Goal: Transaction & Acquisition: Download file/media

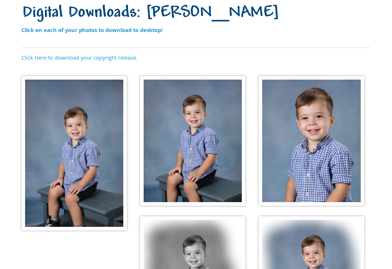
scroll to position [68, 0]
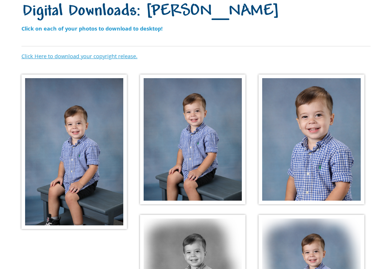
click at [95, 57] on link "Click Here to download your copyright release." at bounding box center [79, 55] width 116 height 7
click at [255, 53] on p "Click Here to download your copyright release." at bounding box center [195, 56] width 349 height 8
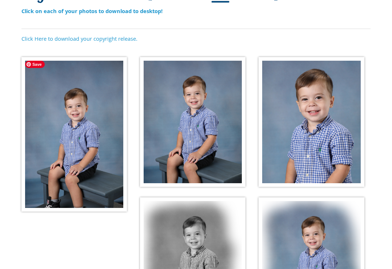
scroll to position [107, 0]
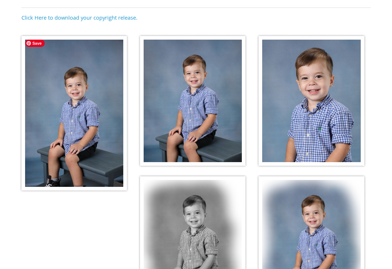
click at [76, 101] on img at bounding box center [74, 113] width 106 height 155
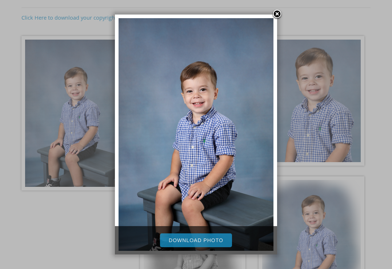
click at [213, 239] on link "Download Photo" at bounding box center [196, 241] width 72 height 14
click at [277, 15] on link at bounding box center [277, 14] width 11 height 11
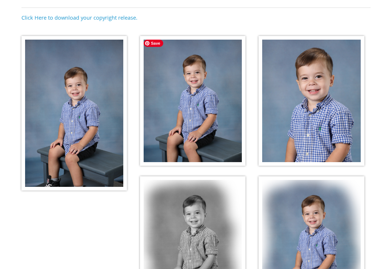
click at [206, 96] on img at bounding box center [193, 101] width 106 height 130
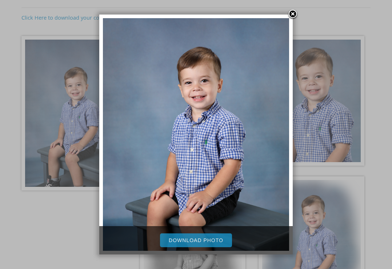
click at [191, 243] on link "Download Photo" at bounding box center [196, 241] width 72 height 14
click at [293, 12] on link at bounding box center [292, 14] width 11 height 11
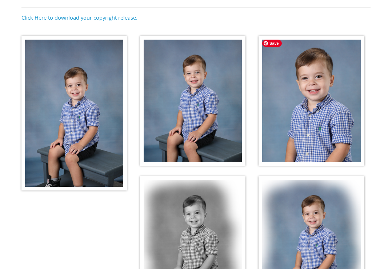
click at [303, 105] on img at bounding box center [312, 101] width 106 height 130
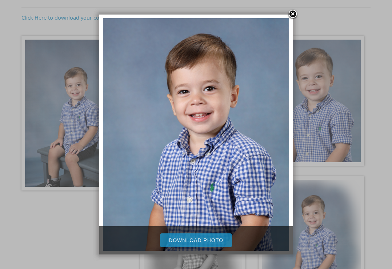
click at [187, 237] on link "Download Photo" at bounding box center [196, 241] width 72 height 14
click at [290, 17] on link at bounding box center [292, 14] width 11 height 11
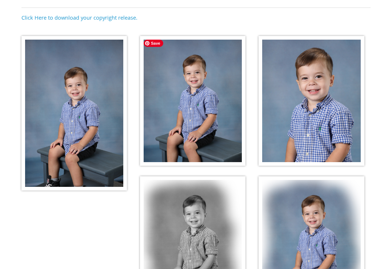
scroll to position [239, 0]
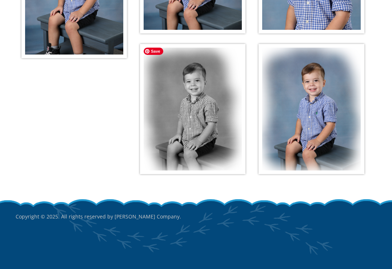
click at [178, 111] on img at bounding box center [193, 109] width 106 height 130
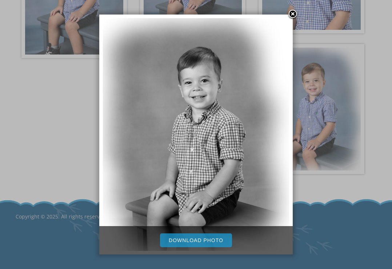
click at [209, 239] on link "Download Photo" at bounding box center [196, 241] width 72 height 14
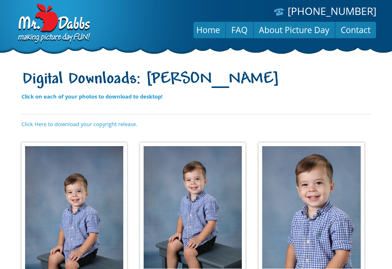
scroll to position [239, 0]
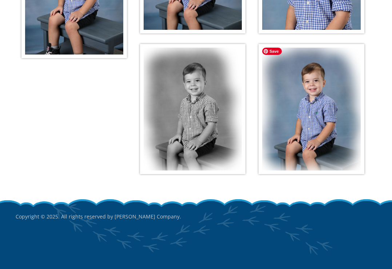
click at [309, 107] on img at bounding box center [312, 109] width 106 height 130
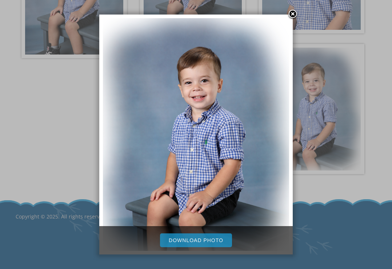
click at [199, 240] on link "Download Photo" at bounding box center [196, 241] width 72 height 14
click at [66, 52] on div at bounding box center [196, 15] width 392 height 508
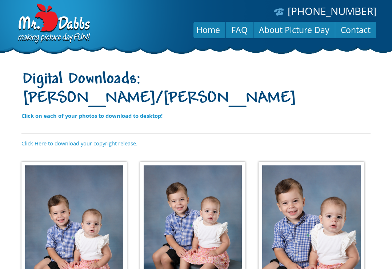
scroll to position [63, 0]
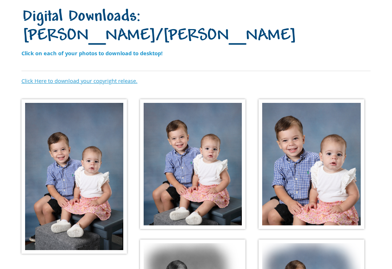
click at [119, 77] on link "Click Here to download your copyright release." at bounding box center [79, 80] width 116 height 7
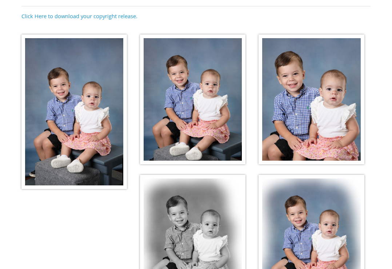
scroll to position [128, 0]
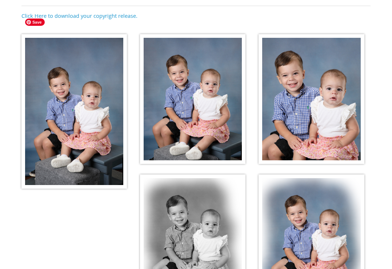
click at [89, 80] on img at bounding box center [74, 111] width 106 height 155
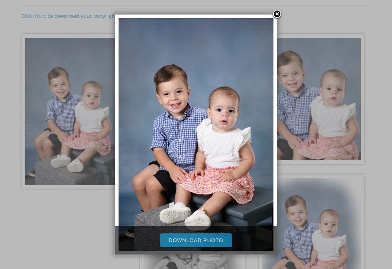
click at [207, 240] on link "Download Photo" at bounding box center [196, 241] width 72 height 14
click at [278, 13] on link at bounding box center [277, 14] width 11 height 11
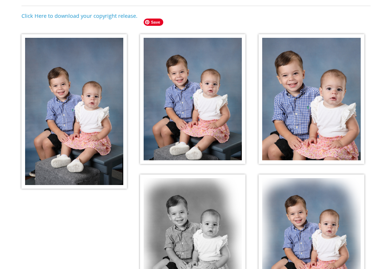
click at [192, 89] on img at bounding box center [193, 99] width 106 height 130
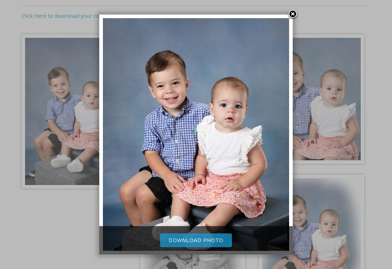
click at [201, 241] on link "Download Photo" at bounding box center [196, 241] width 72 height 14
click at [293, 16] on link at bounding box center [292, 14] width 11 height 11
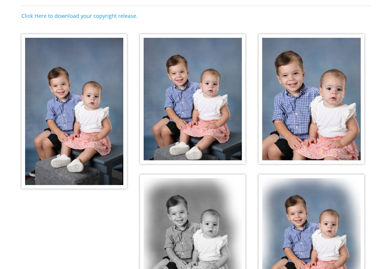
click at [298, 82] on img at bounding box center [312, 99] width 106 height 130
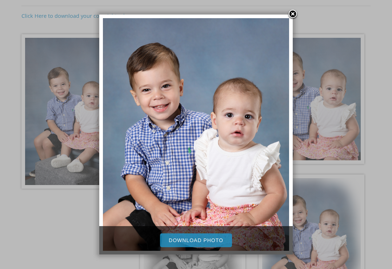
click at [183, 238] on link "Download Photo" at bounding box center [196, 241] width 72 height 14
click at [293, 16] on link at bounding box center [292, 14] width 11 height 11
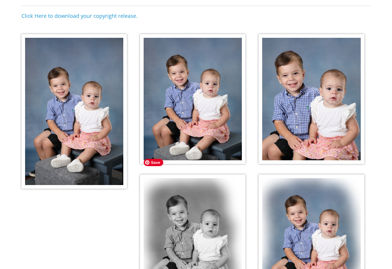
click at [186, 185] on img at bounding box center [193, 240] width 106 height 130
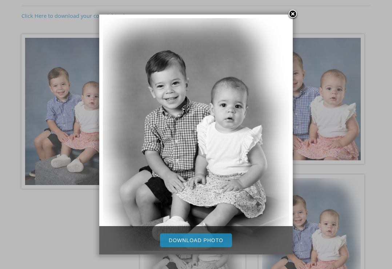
click at [186, 244] on link "Download Photo" at bounding box center [196, 241] width 72 height 14
click at [342, 181] on div at bounding box center [196, 126] width 392 height 508
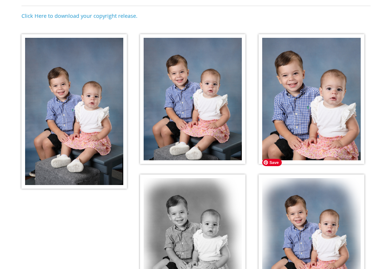
click at [302, 204] on img at bounding box center [312, 240] width 106 height 130
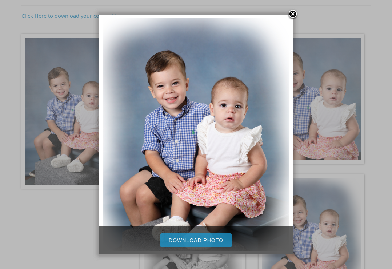
click at [213, 244] on link "Download Photo" at bounding box center [196, 241] width 72 height 14
click at [291, 12] on link at bounding box center [292, 14] width 11 height 11
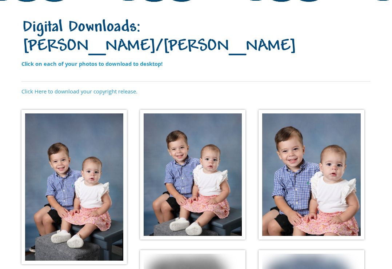
scroll to position [0, 0]
